Goal: Information Seeking & Learning: Learn about a topic

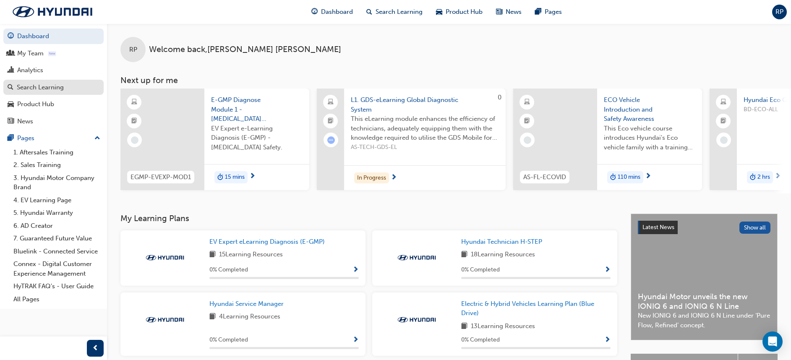
click at [39, 90] on div "Search Learning" at bounding box center [40, 88] width 47 height 10
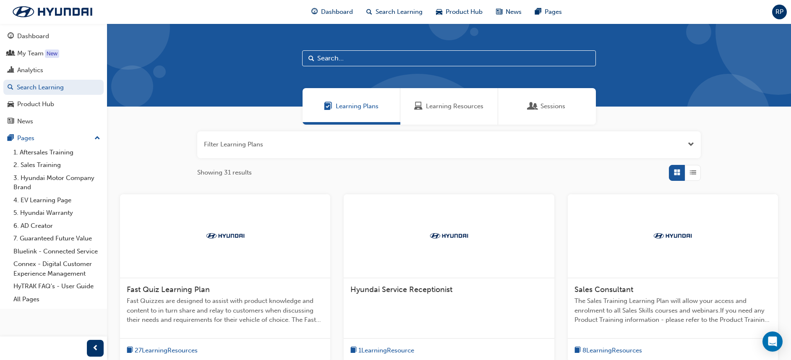
click at [545, 115] on div "Sessions" at bounding box center [547, 106] width 98 height 36
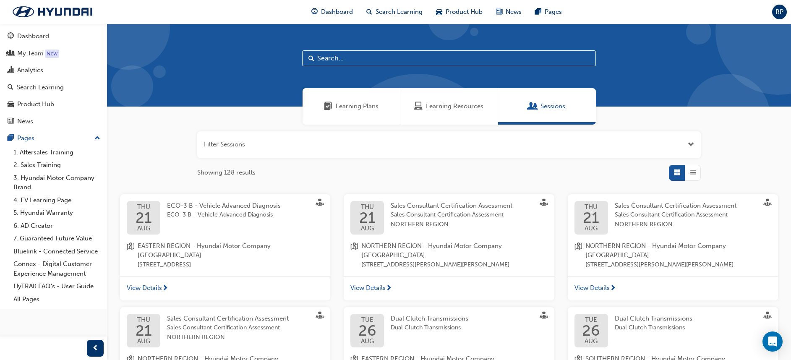
click at [461, 109] on span "Learning Resources" at bounding box center [454, 107] width 57 height 10
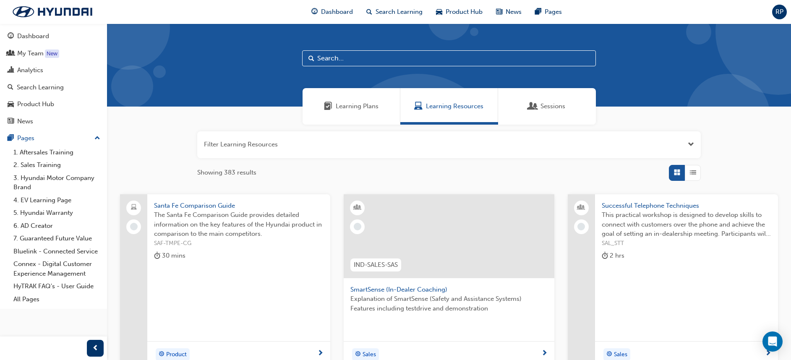
click at [366, 104] on span "Learning Plans" at bounding box center [357, 107] width 43 height 10
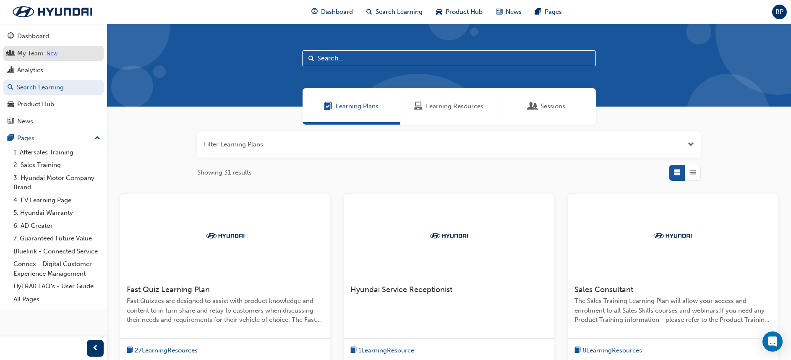
click at [65, 55] on div "My Team" at bounding box center [54, 53] width 92 height 10
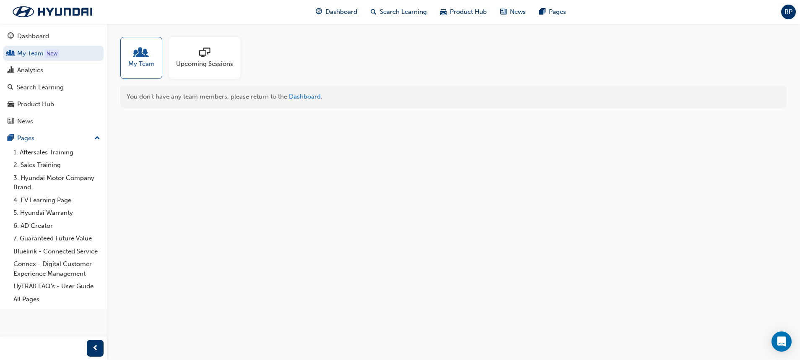
click at [220, 53] on div at bounding box center [204, 53] width 57 height 12
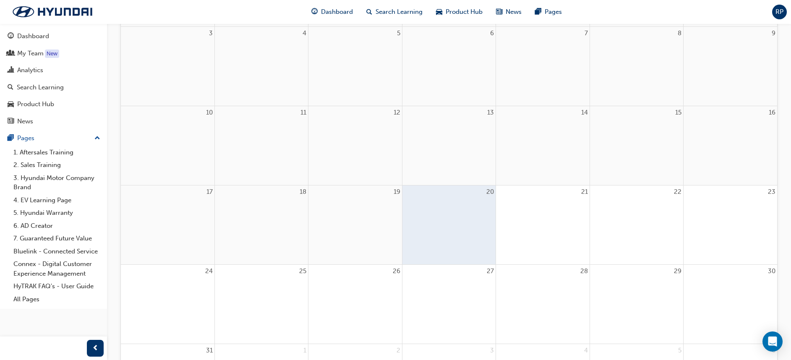
scroll to position [200, 0]
click at [455, 222] on div "20" at bounding box center [448, 225] width 93 height 79
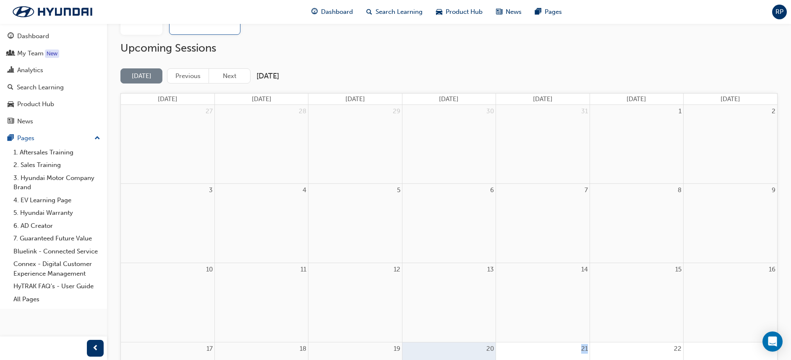
scroll to position [0, 0]
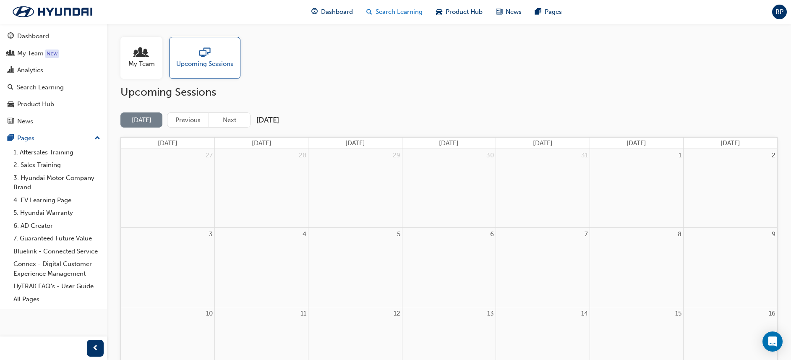
click at [398, 12] on span "Search Learning" at bounding box center [398, 12] width 47 height 10
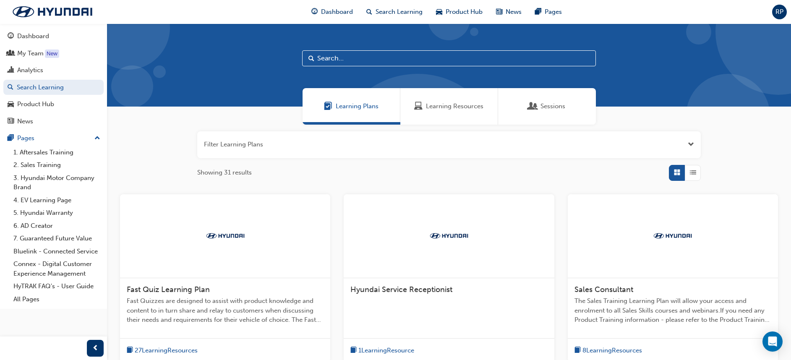
click at [380, 61] on input "text" at bounding box center [449, 58] width 294 height 16
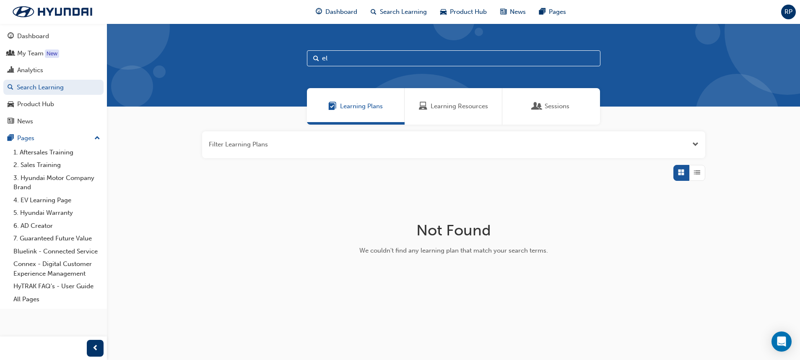
type input "e"
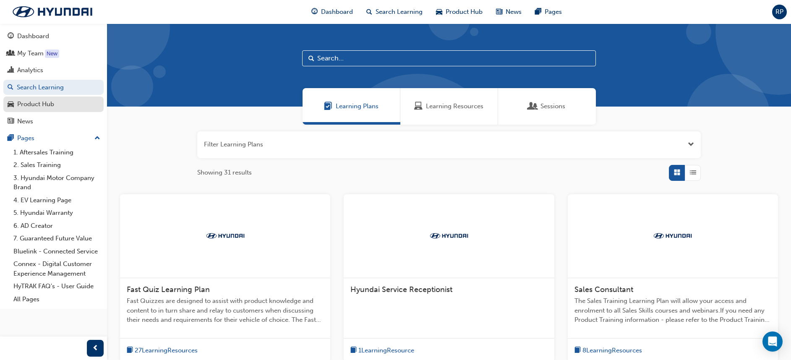
click at [38, 106] on div "Product Hub" at bounding box center [35, 104] width 37 height 10
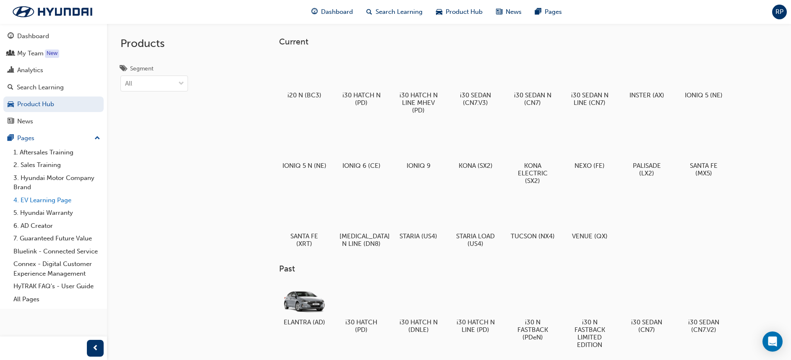
click at [66, 205] on link "4. EV Learning Page" at bounding box center [57, 200] width 94 height 13
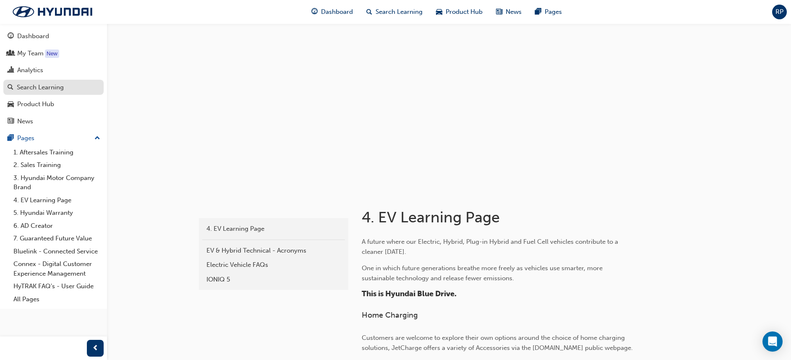
click at [46, 91] on div "Search Learning" at bounding box center [40, 88] width 47 height 10
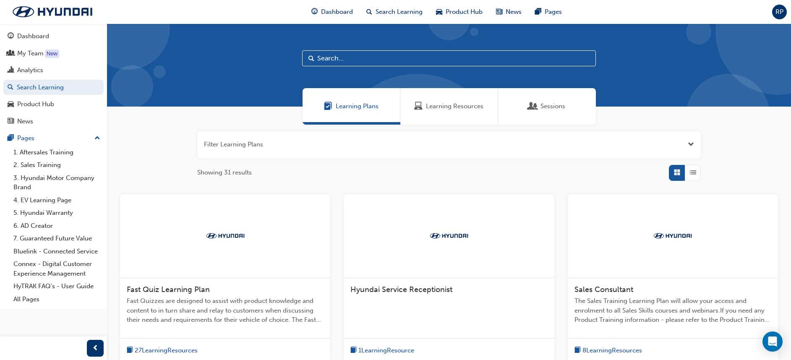
click at [587, 101] on div "Sessions" at bounding box center [547, 106] width 98 height 36
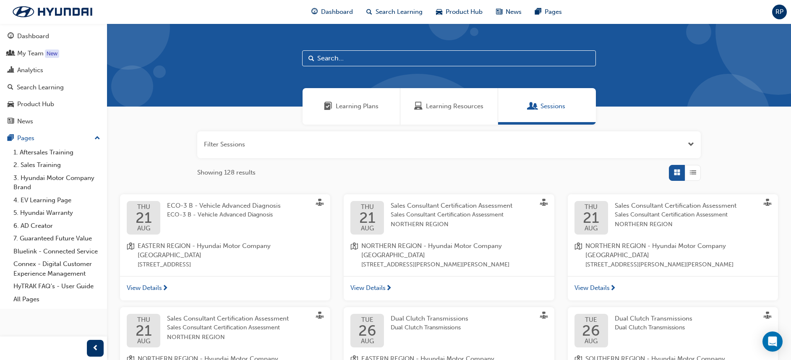
click at [693, 153] on button "button" at bounding box center [448, 144] width 503 height 27
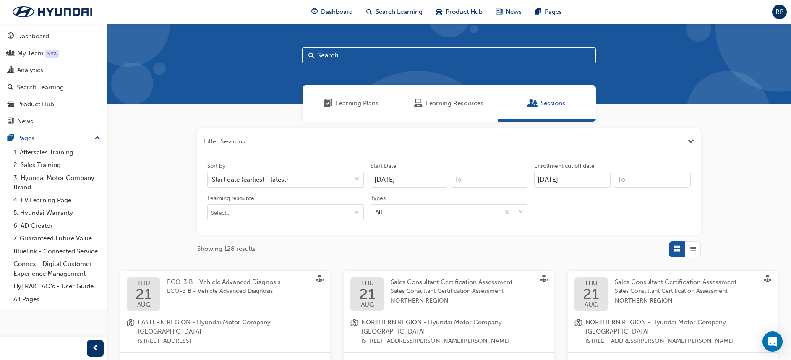
scroll to position [4, 0]
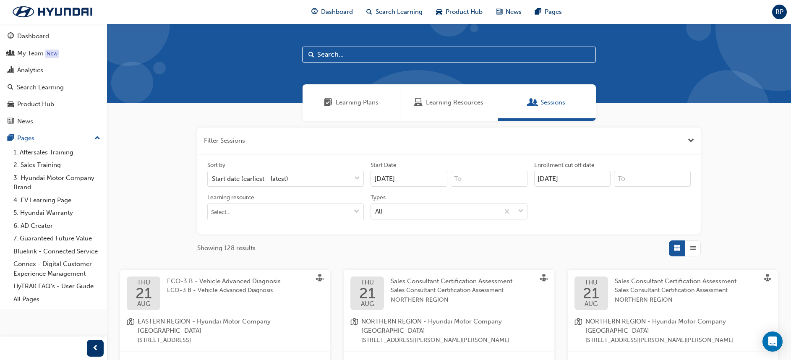
click at [542, 105] on span "Sessions" at bounding box center [552, 103] width 25 height 10
click at [588, 106] on div "Sessions" at bounding box center [547, 102] width 98 height 36
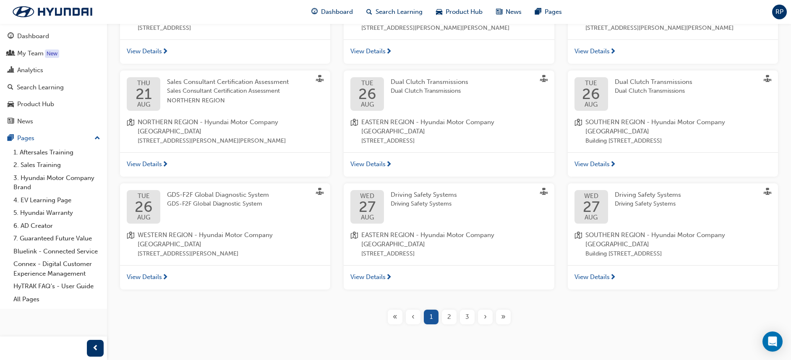
scroll to position [325, 0]
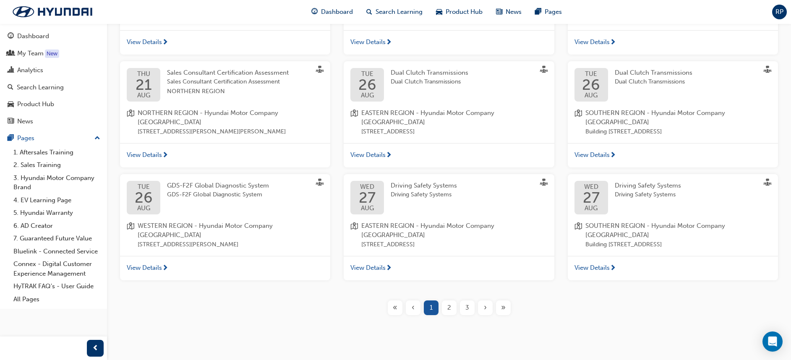
click at [669, 345] on div "Learning Plans Learning Resources Sessions Filter Sessions Sort by Start date (…" at bounding box center [395, 22] width 791 height 695
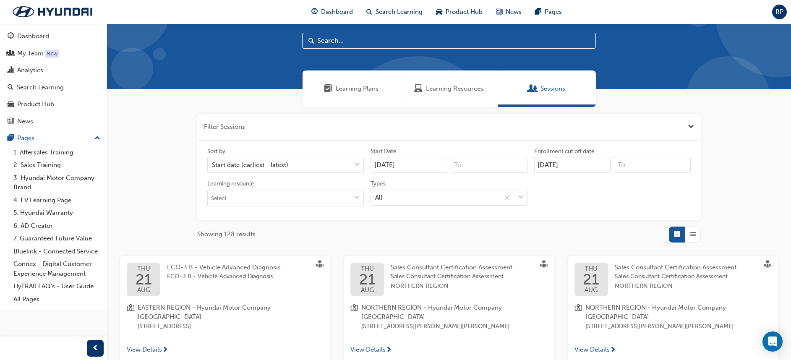
scroll to position [0, 0]
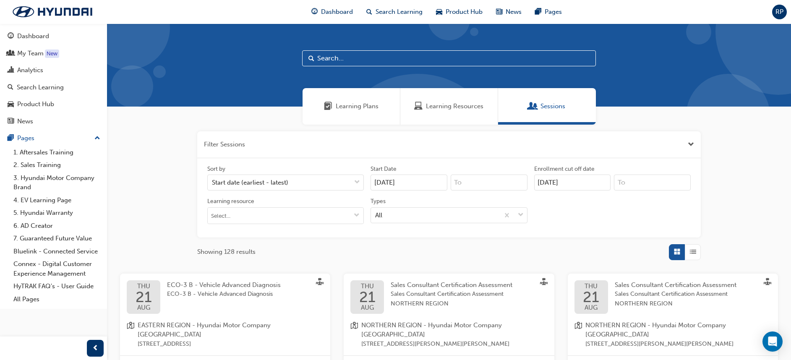
click at [479, 107] on span "Learning Resources" at bounding box center [454, 107] width 57 height 10
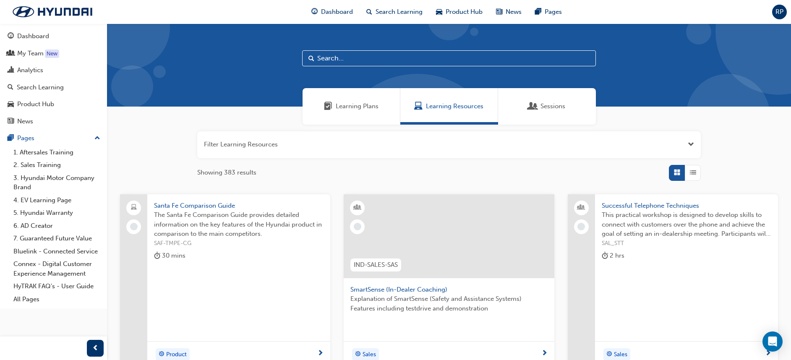
click at [543, 107] on span "Sessions" at bounding box center [552, 107] width 25 height 10
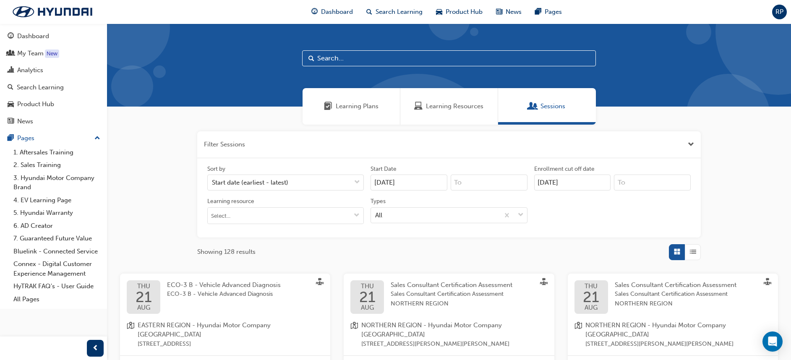
click at [684, 146] on button "button" at bounding box center [448, 144] width 503 height 27
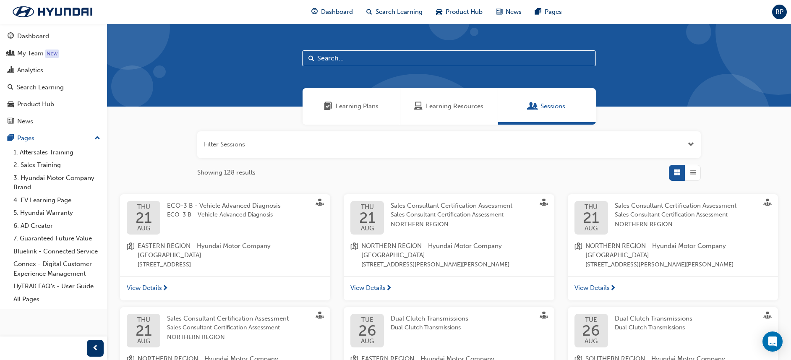
click at [684, 146] on button "button" at bounding box center [448, 144] width 503 height 27
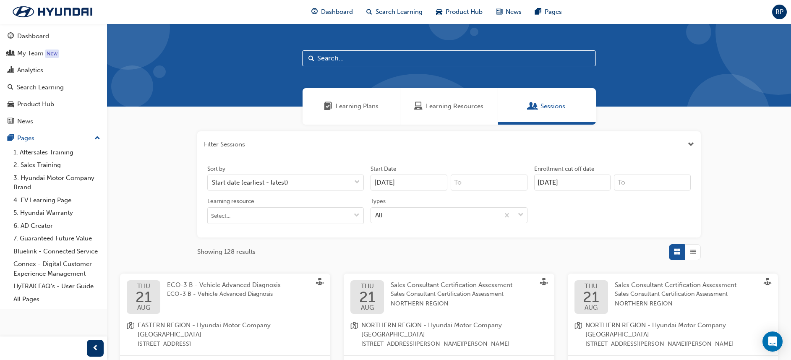
click at [684, 146] on button "button" at bounding box center [448, 144] width 503 height 27
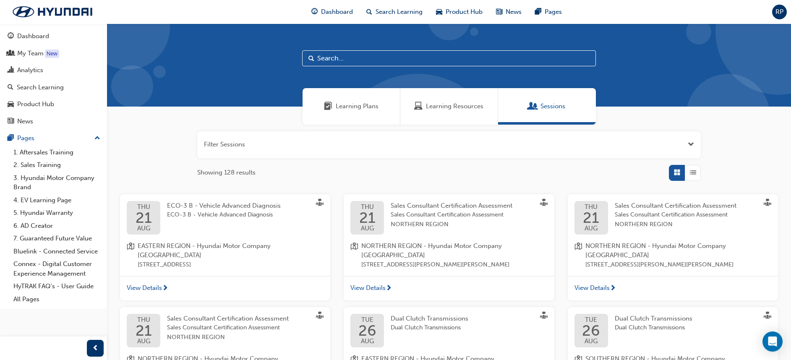
click at [684, 146] on button "button" at bounding box center [448, 144] width 503 height 27
